Goal: Download file/media

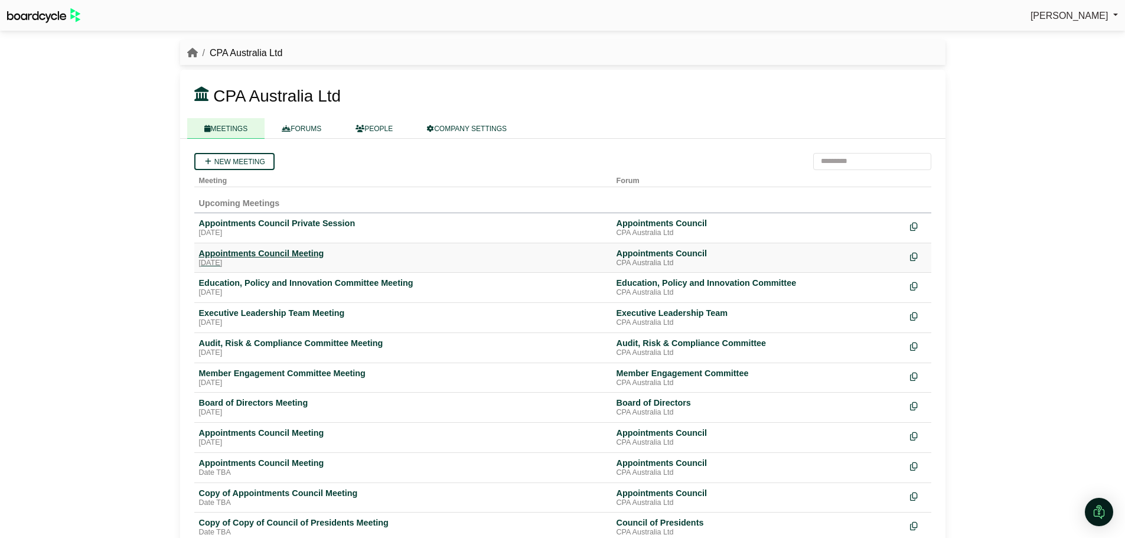
click at [294, 253] on div "Appointments Council Meeting" at bounding box center [403, 253] width 408 height 11
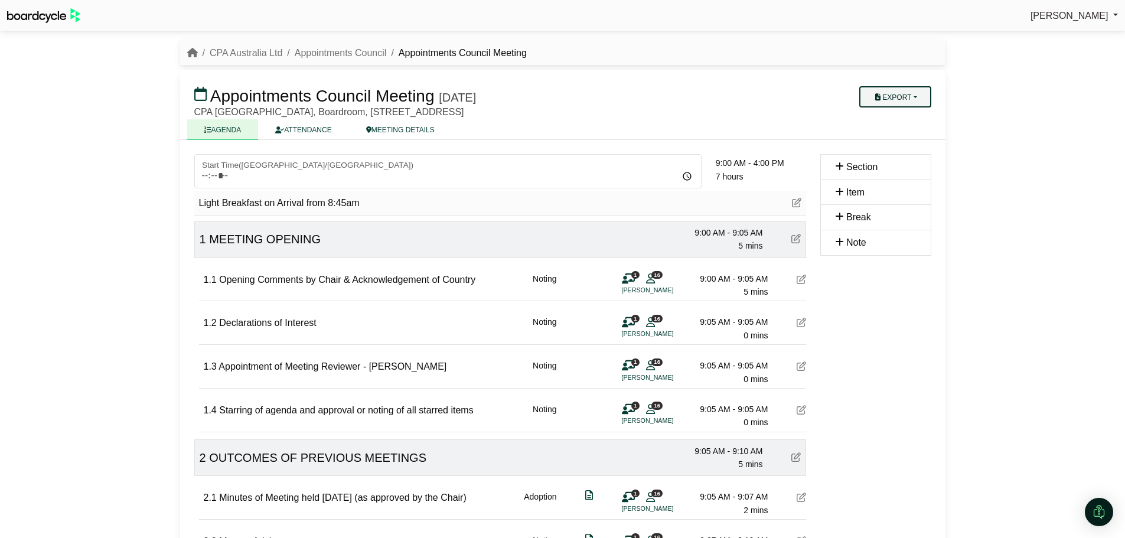
click at [897, 99] on button "Export" at bounding box center [894, 96] width 71 height 21
click at [899, 151] on link "Shell Minutes" at bounding box center [906, 153] width 103 height 18
click at [1107, 12] on span "[PERSON_NAME]" at bounding box center [1069, 16] width 78 height 10
click at [1053, 38] on link "Sign Out" at bounding box center [1070, 35] width 94 height 22
